Goal: Communication & Community: Answer question/provide support

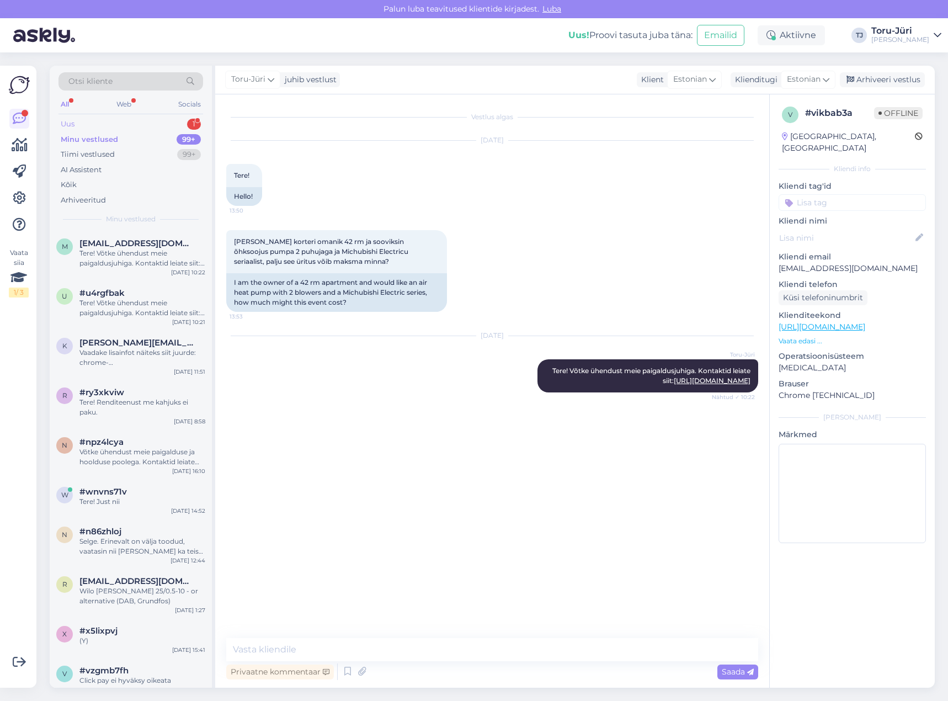
click at [160, 123] on div "Uus 1" at bounding box center [131, 123] width 145 height 15
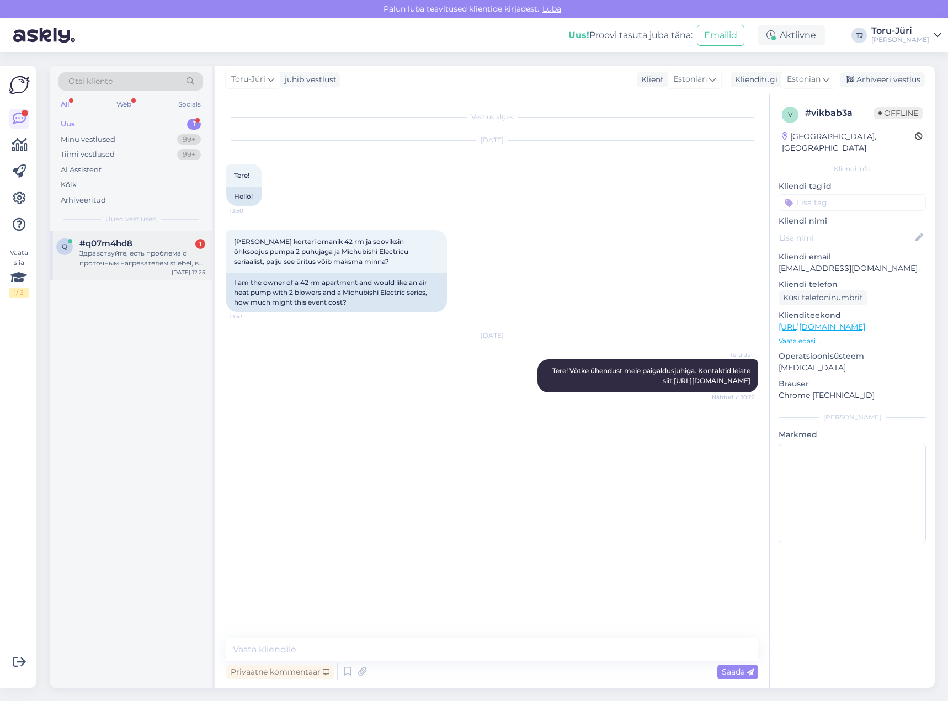
click at [151, 251] on div "Здравствуйте, есть проблема с проточным нагревателем stiebel, вы занимаетесь ре…" at bounding box center [142, 258] width 126 height 20
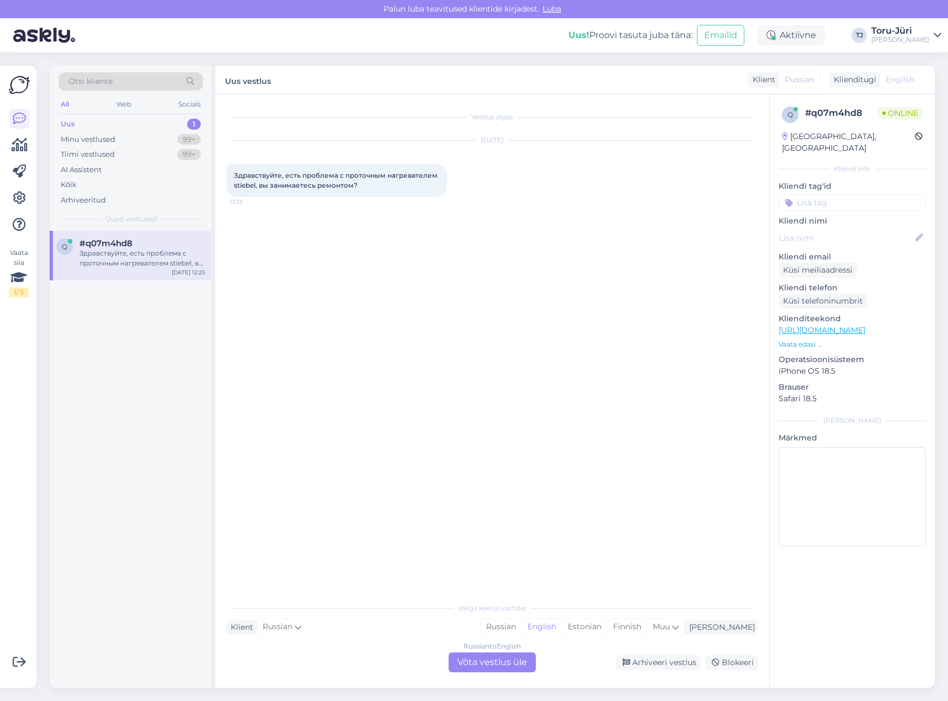
drag, startPoint x: 508, startPoint y: 666, endPoint x: 513, endPoint y: 659, distance: 8.3
click at [508, 665] on div "Russian to English Võta vestlus üle" at bounding box center [492, 662] width 87 height 20
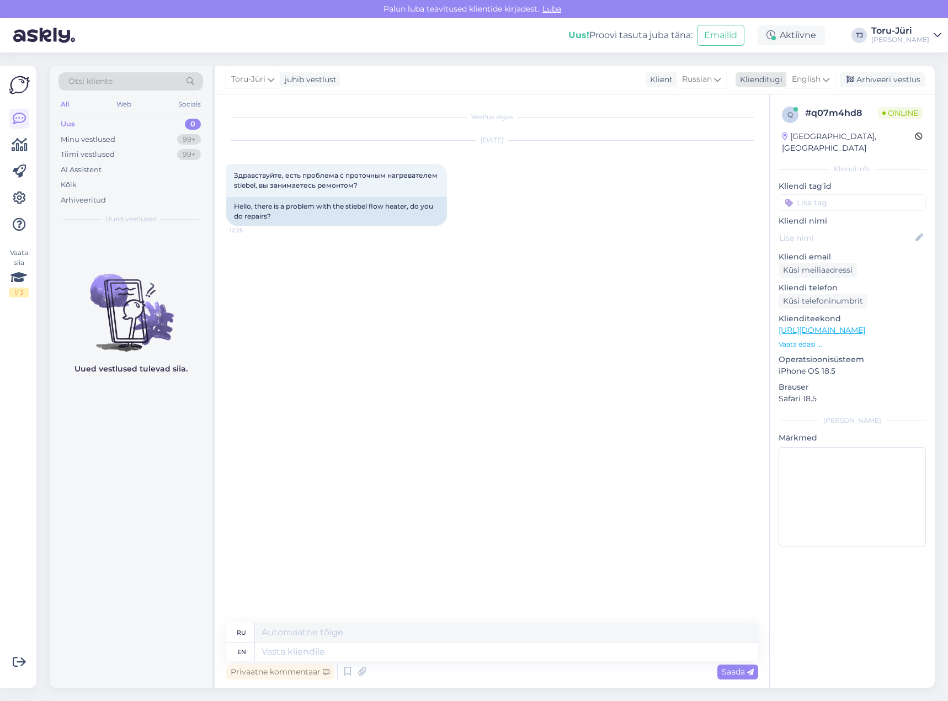
click at [830, 77] on icon at bounding box center [826, 79] width 7 height 12
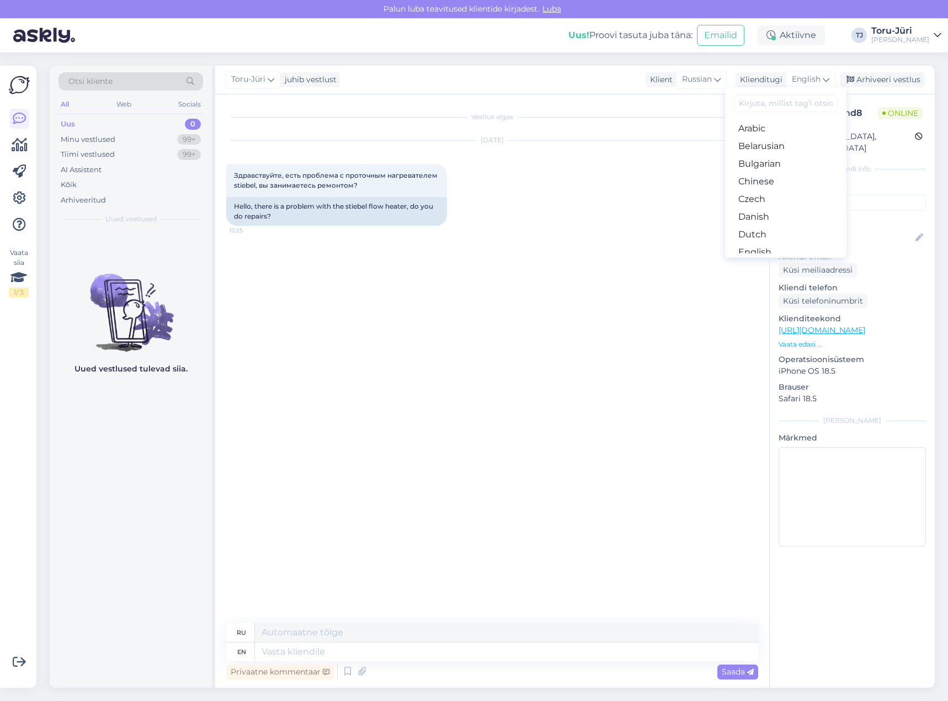
click at [769, 261] on link "Estonian" at bounding box center [785, 270] width 121 height 18
click at [332, 648] on textarea at bounding box center [506, 651] width 503 height 19
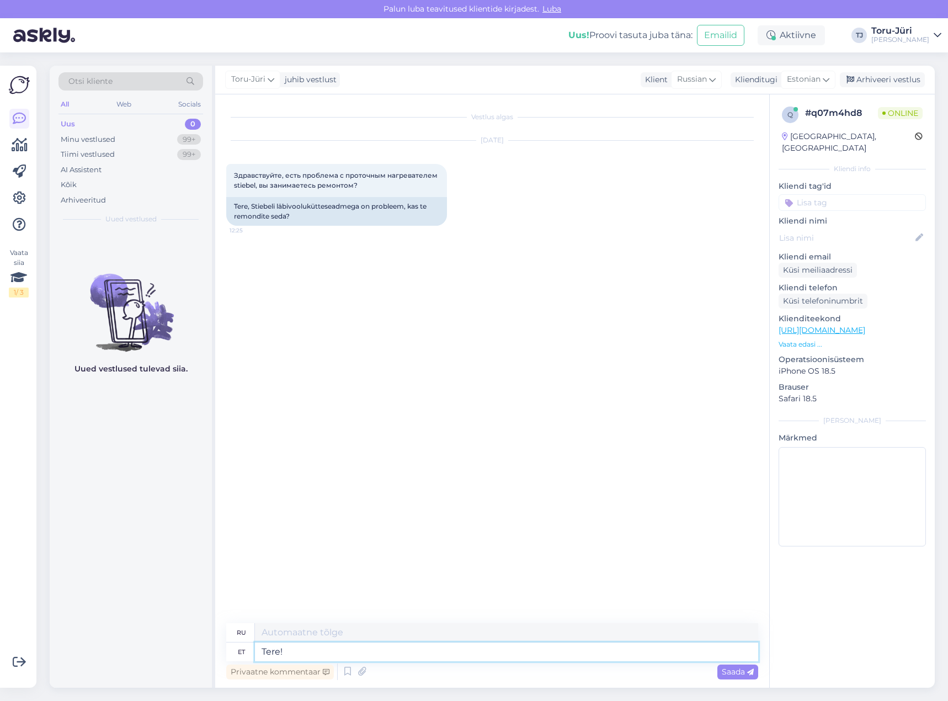
type textarea "Tere!"
type textarea "Привет!"
type textarea "Tere! Konsulteerige m"
type textarea "Здравствуйте! Проконсультируйтесь"
type textarea "Tere! Konsulteerige meie"
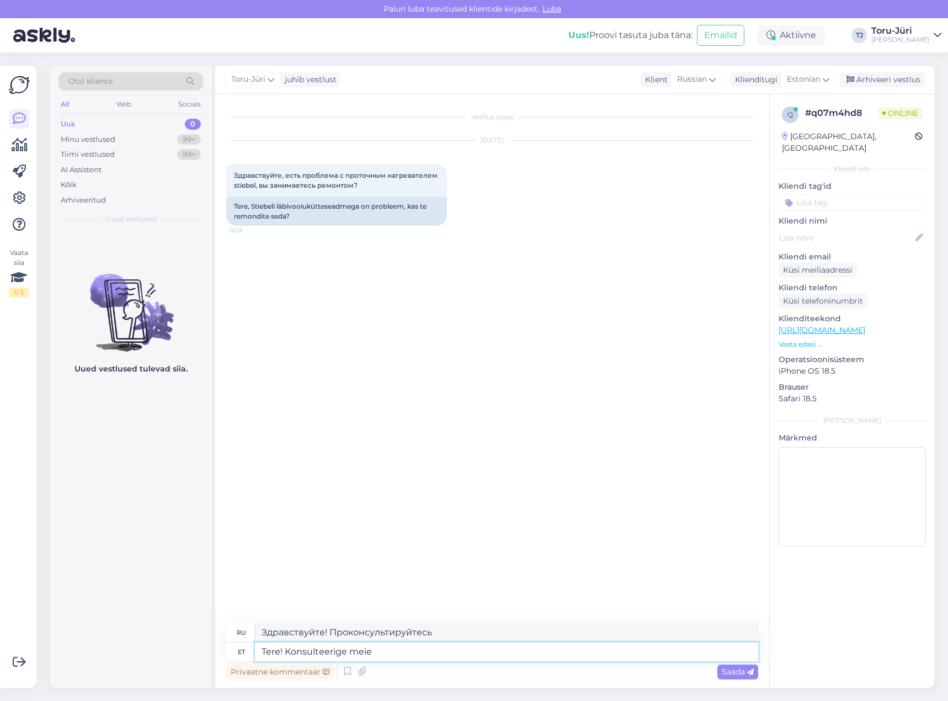
type textarea "Здравствуйте! Проконсультируйтесь с нами."
type textarea "Tere! Konsulteerige meie hoouds"
type textarea "Здравствуйте! Обратитесь в наш магазин."
type textarea "Tere! Konsulteerige meie hoolduse"
type textarea "Здравствуйте! Обратитесь в нашу службу поддержки."
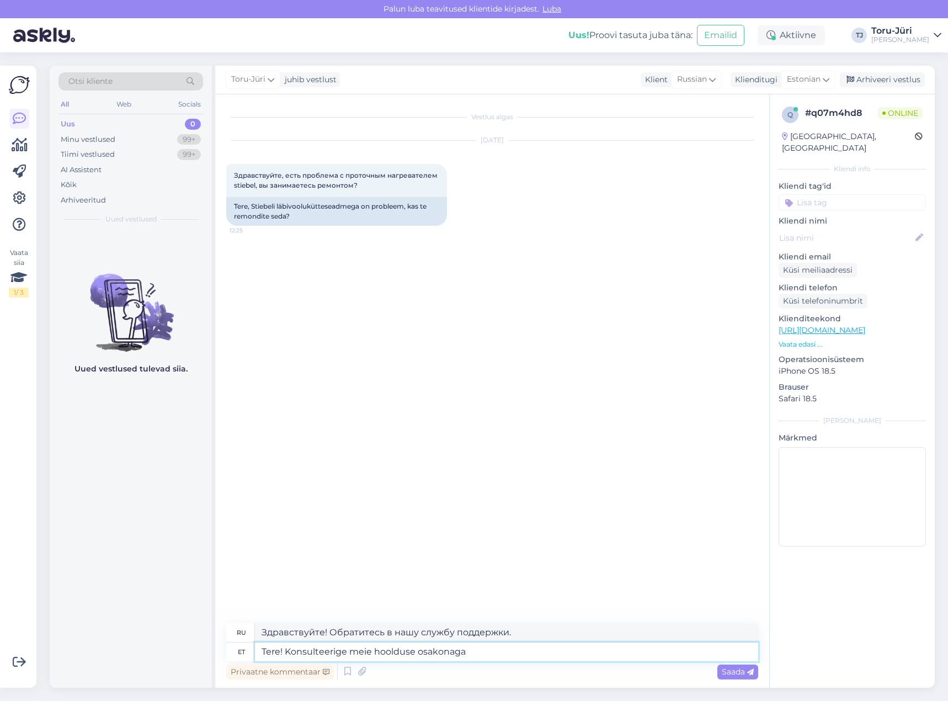
type textarea "Tere! Konsulteerige meie hoolduse osakonaga"
type textarea "Здравствуйте! Обратитесь в наш отдел технического обслуживания."
type textarea "Tere! Konsulteerige meie hoolduse osakonnaga seda e"
type textarea "Здравствуйте! Пожалуйста, обратитесь по этому вопросу в наш отдел технического …"
type textarea "Tere! Konsulteerige meie hoolduse osakonnaga seda esmalt:"
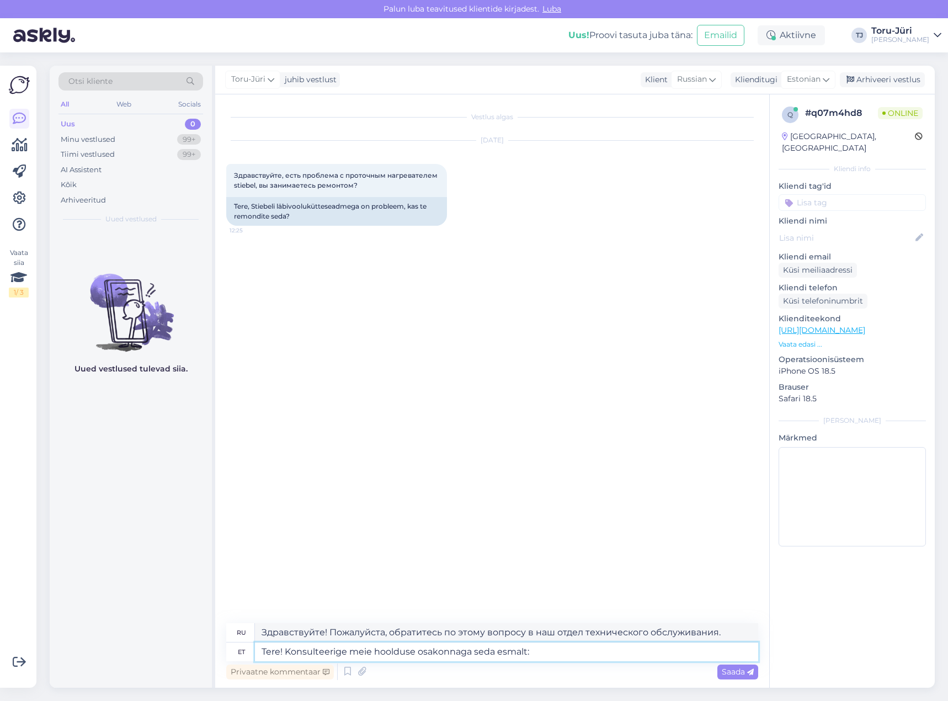
type textarea "Здравствуйте! Пожалуйста, сначала обратитесь в наш отдел технического обслужива…"
paste textarea "[URL][DOMAIN_NAME]"
type textarea "Tere! Konsulteerige meie hoolduse osakonnaga seda esmalt: [URL][DOMAIN_NAME]"
type textarea "Здравствуйте! Пожалуйста, сначала обратитесь в наш отдел обслуживания: [URL][DO…"
